Goal: Task Accomplishment & Management: Manage account settings

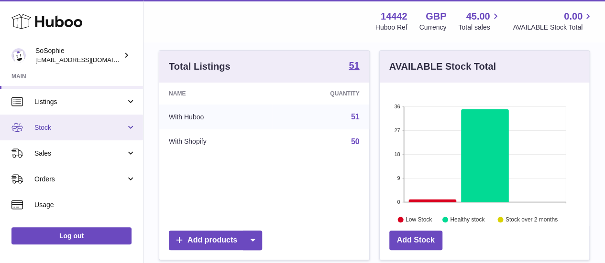
scroll to position [23, 0]
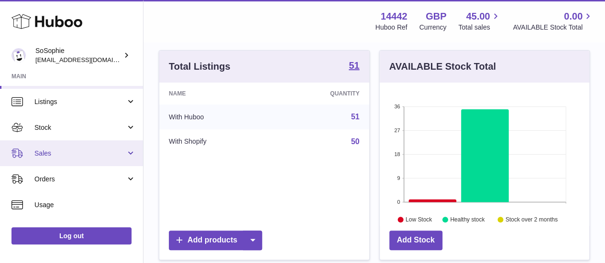
click at [88, 161] on link "Sales" at bounding box center [71, 154] width 143 height 26
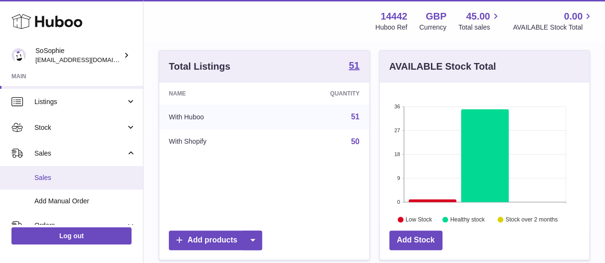
click at [88, 178] on span "Sales" at bounding box center [84, 178] width 101 height 9
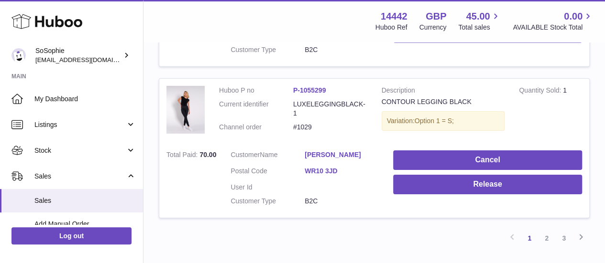
scroll to position [1572, 0]
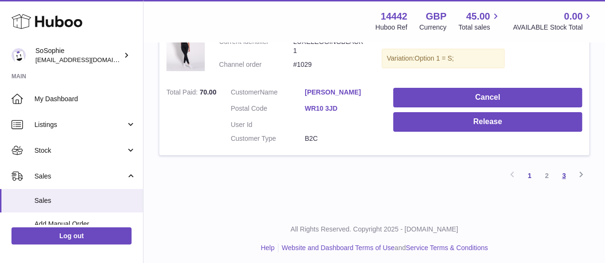
click at [563, 171] on link "3" at bounding box center [563, 175] width 17 height 17
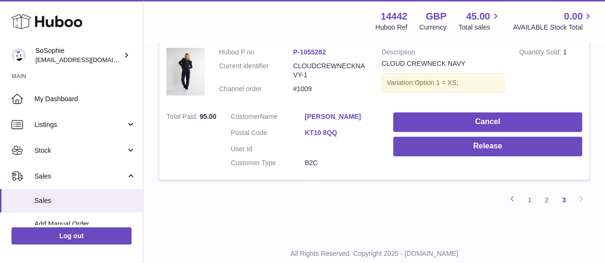
scroll to position [666, 0]
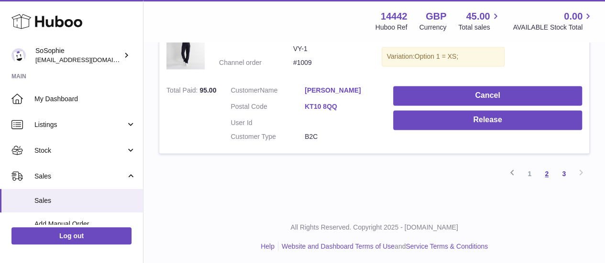
click at [546, 173] on link "2" at bounding box center [546, 173] width 17 height 17
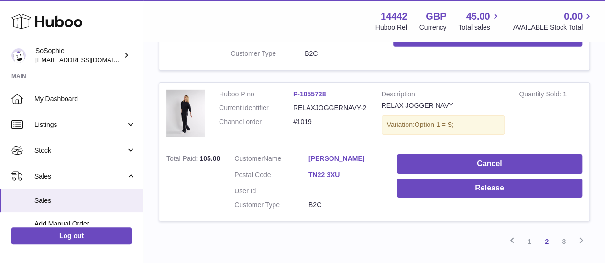
scroll to position [1572, 0]
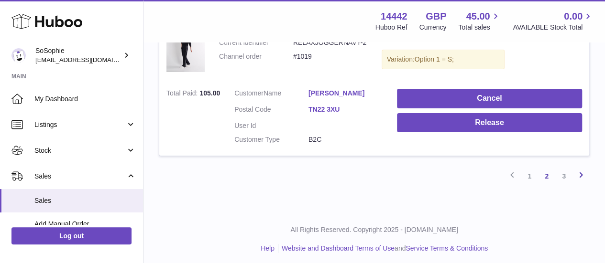
click at [582, 169] on icon at bounding box center [580, 175] width 11 height 12
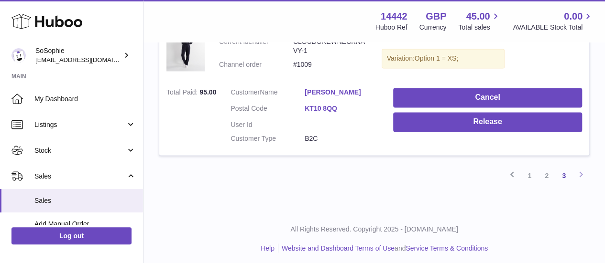
scroll to position [666, 0]
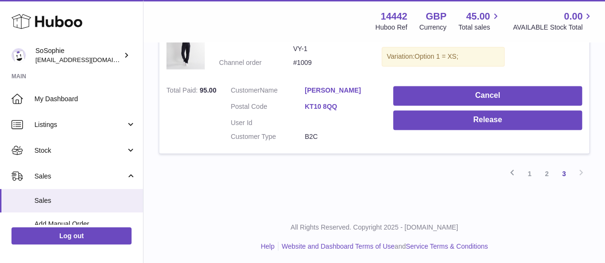
click at [579, 166] on div "Previous 1 2 3 Next" at bounding box center [374, 173] width 431 height 17
click at [580, 172] on div "Previous 1 2 3 Next" at bounding box center [374, 173] width 431 height 17
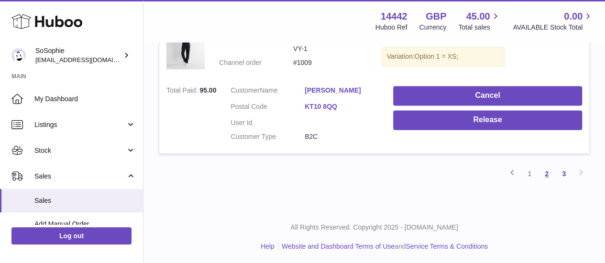
click at [547, 170] on link "2" at bounding box center [546, 173] width 17 height 17
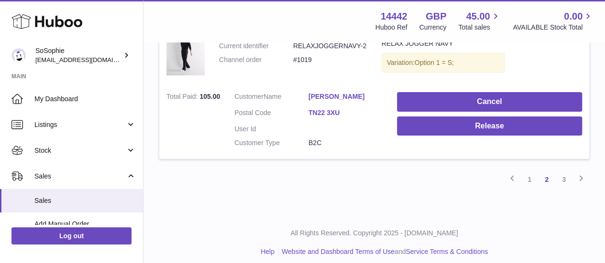
scroll to position [1572, 0]
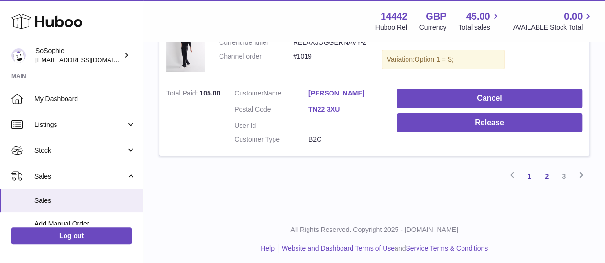
click at [531, 173] on link "1" at bounding box center [529, 176] width 17 height 17
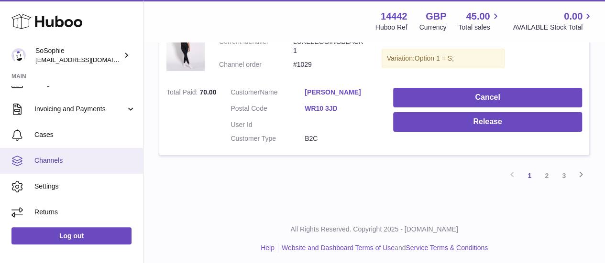
scroll to position [143, 0]
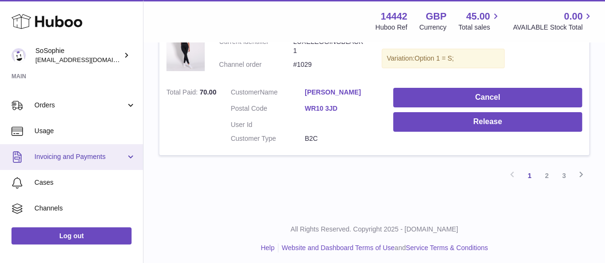
click at [111, 156] on span "Invoicing and Payments" at bounding box center [79, 157] width 91 height 9
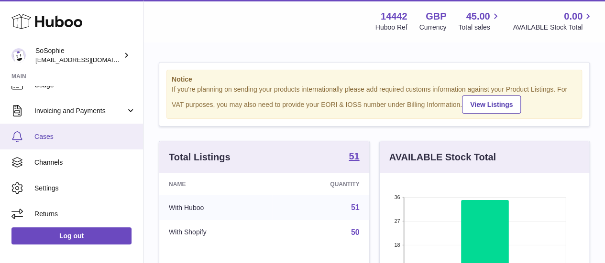
scroll to position [144, 0]
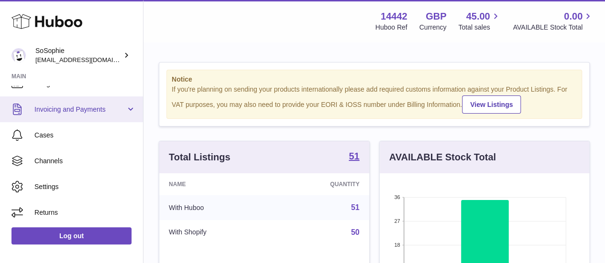
click at [69, 106] on span "Invoicing and Payments" at bounding box center [79, 109] width 91 height 9
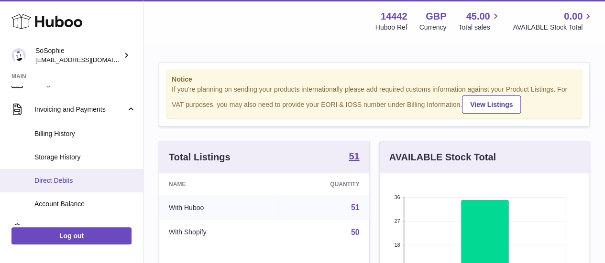
scroll to position [192, 0]
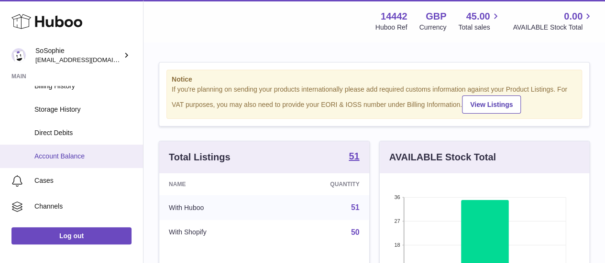
click at [83, 152] on span "Account Balance" at bounding box center [84, 156] width 101 height 9
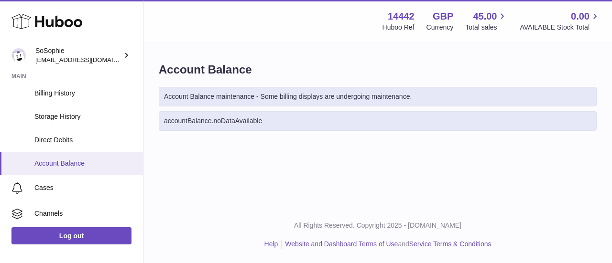
scroll to position [191, 0]
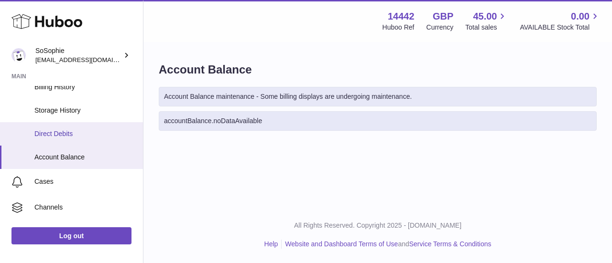
click at [71, 131] on span "Direct Debits" at bounding box center [84, 134] width 101 height 9
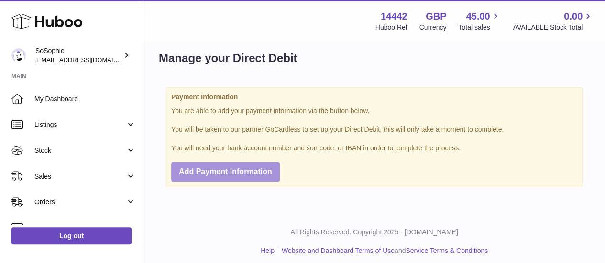
scroll to position [17, 0]
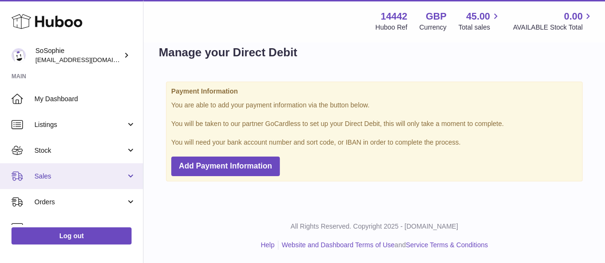
click at [86, 180] on span "Sales" at bounding box center [79, 176] width 91 height 9
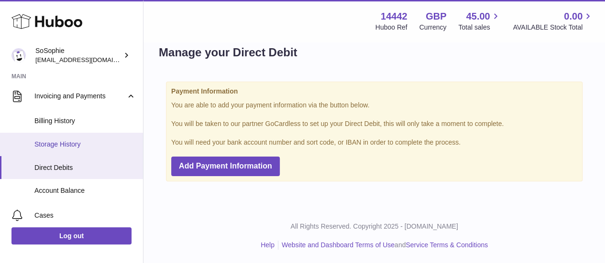
scroll to position [191, 0]
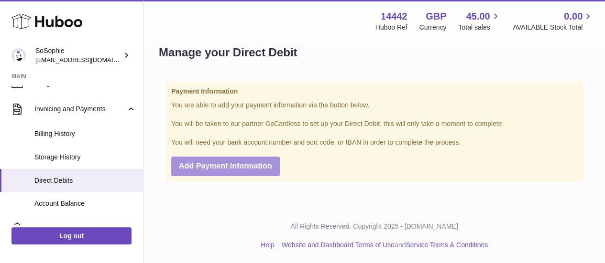
click at [202, 164] on span "Add Payment Information" at bounding box center [225, 166] width 93 height 8
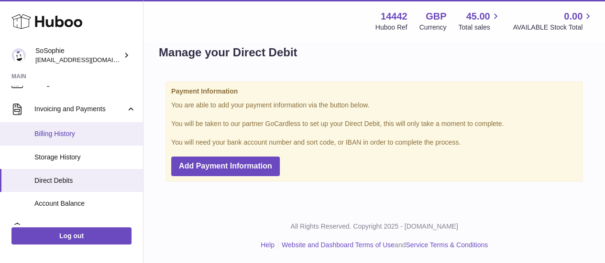
click at [99, 133] on span "Billing History" at bounding box center [84, 134] width 101 height 9
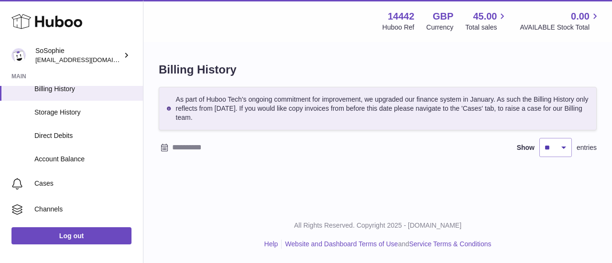
scroll to position [168, 0]
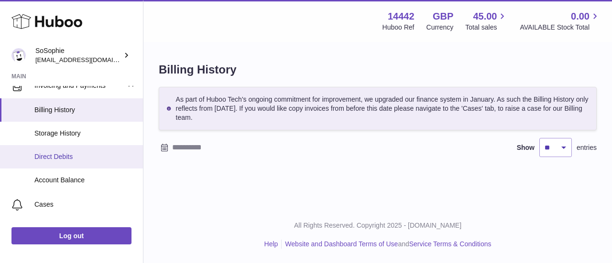
click at [77, 153] on span "Direct Debits" at bounding box center [84, 157] width 101 height 9
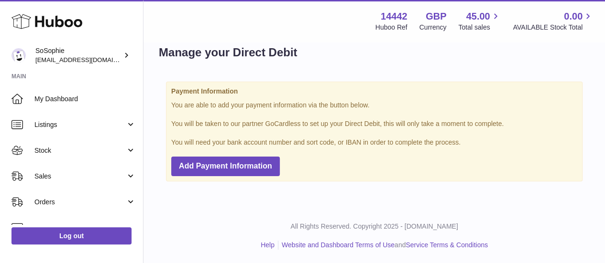
scroll to position [17, 0]
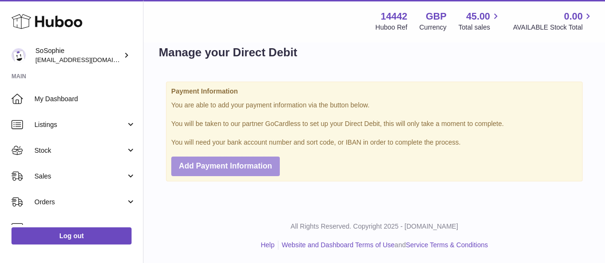
click at [225, 168] on span "Add Payment Information" at bounding box center [225, 166] width 93 height 8
